Goal: Transaction & Acquisition: Purchase product/service

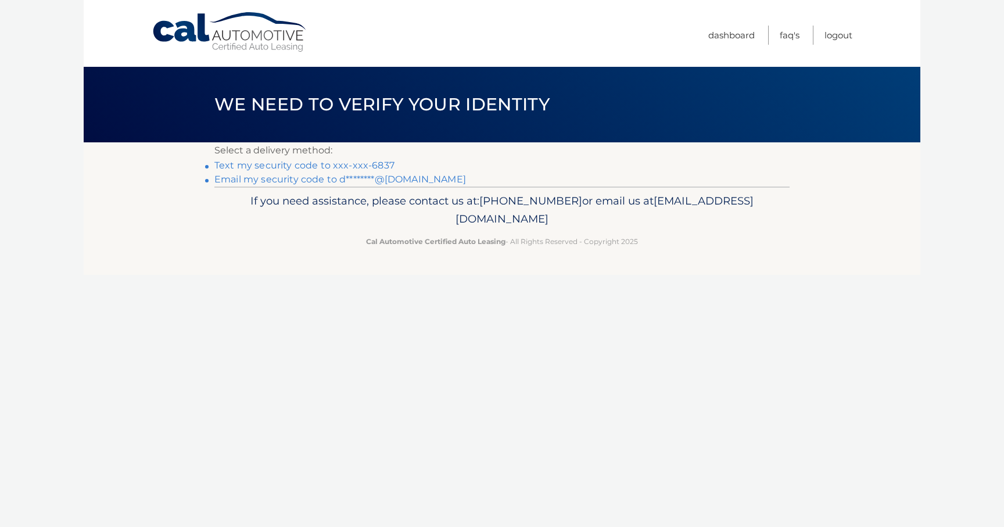
click at [320, 164] on link "Text my security code to xxx-xxx-6837" at bounding box center [304, 165] width 180 height 11
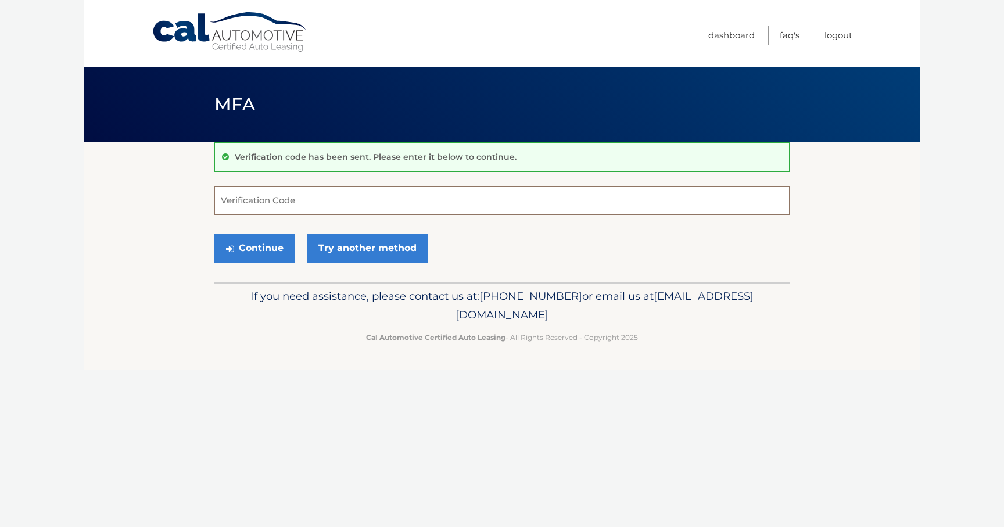
click at [408, 201] on input "Verification Code" at bounding box center [501, 200] width 575 height 29
click at [285, 202] on input "Verification Code" at bounding box center [501, 200] width 575 height 29
type input "-"
type input "027480"
click at [257, 256] on button "Continue" at bounding box center [254, 248] width 81 height 29
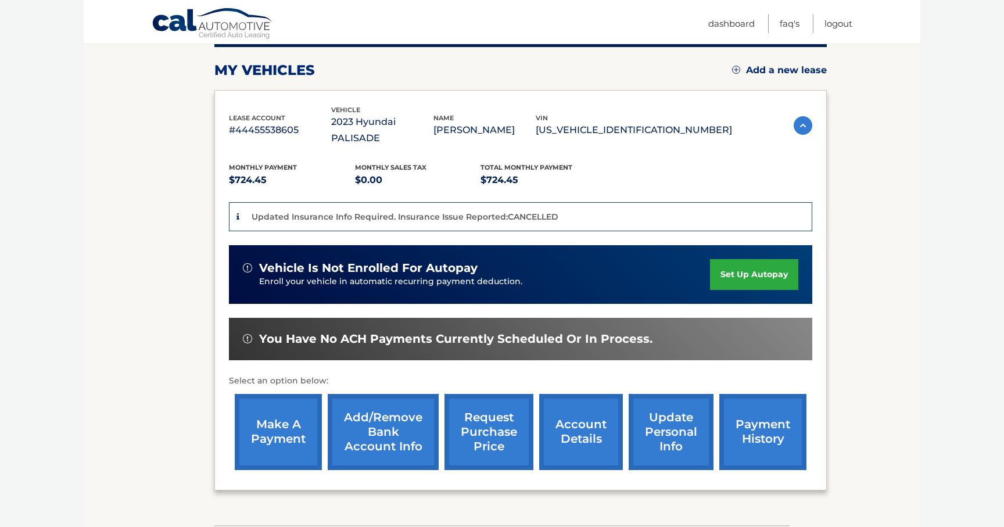
scroll to position [152, 0]
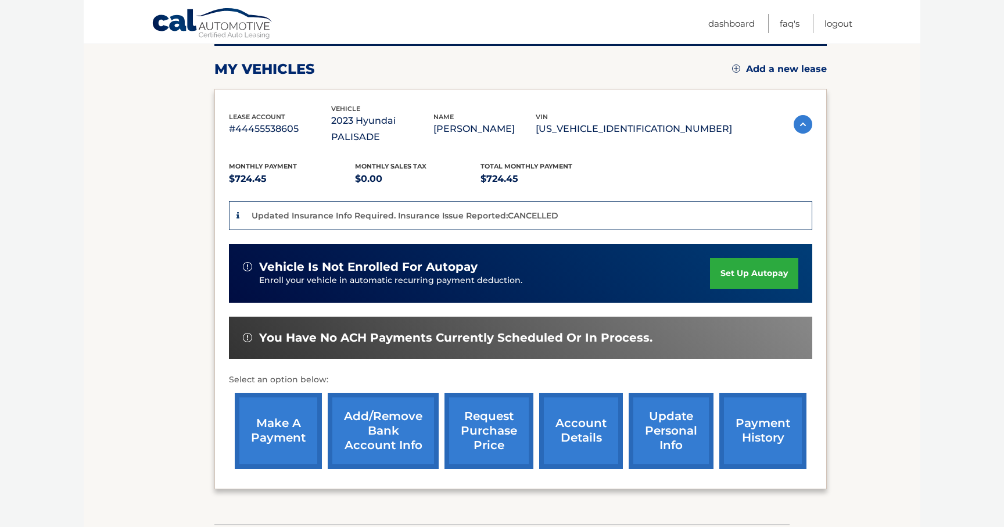
click at [270, 402] on link "make a payment" at bounding box center [278, 431] width 87 height 76
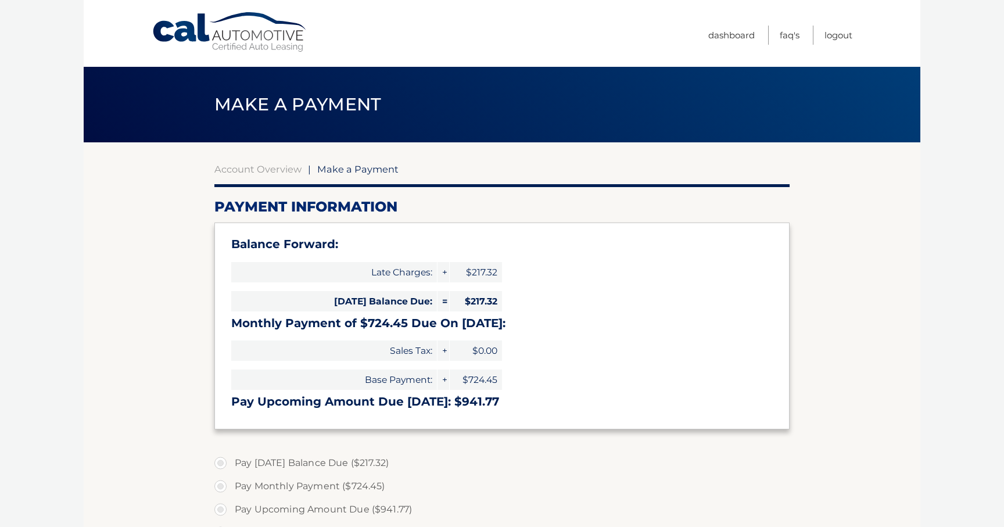
type input "941.77"
select select "ZTcwNzg4NDktYWQxZi00ZmQ2LWFjNDYtMzZhOWJhNzVhYjA5"
